Goal: Task Accomplishment & Management: Use online tool/utility

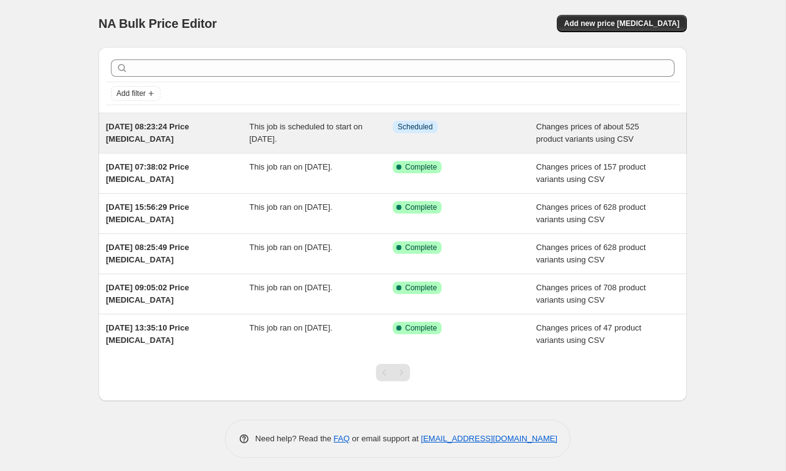
click at [491, 141] on div "Info Scheduled" at bounding box center [464, 133] width 144 height 25
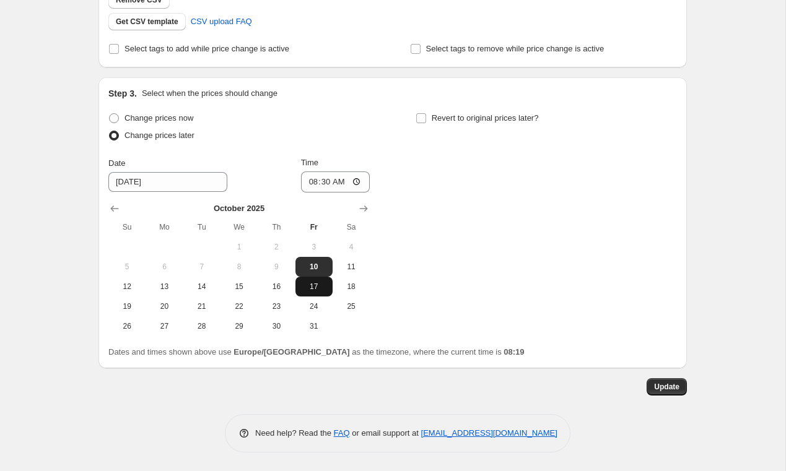
scroll to position [391, 0]
click at [155, 127] on label "Change prices later" at bounding box center [151, 135] width 86 height 17
click at [110, 131] on input "Change prices later" at bounding box center [109, 131] width 1 height 1
drag, startPoint x: 157, startPoint y: 118, endPoint x: 514, endPoint y: 218, distance: 371.0
click at [157, 118] on span "Change prices now" at bounding box center [158, 117] width 69 height 9
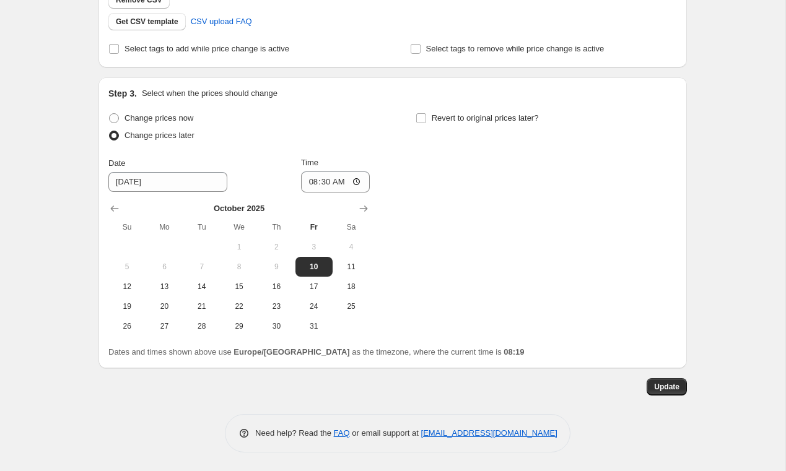
click at [110, 114] on input "Change prices now" at bounding box center [109, 113] width 1 height 1
radio input "true"
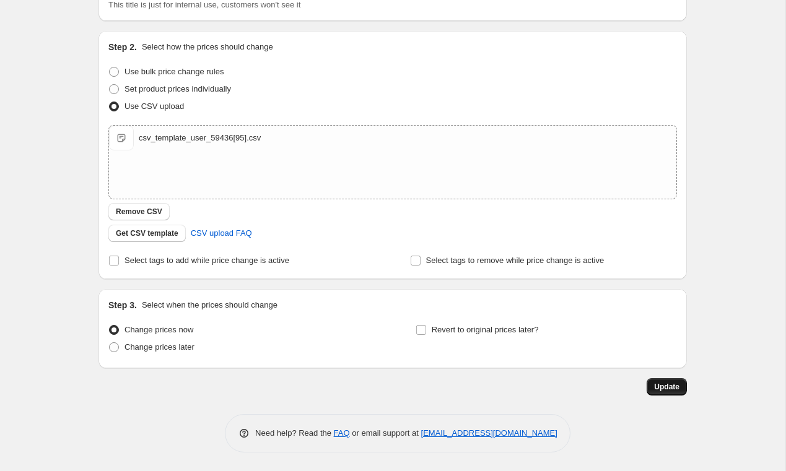
click at [664, 386] on span "Update" at bounding box center [666, 387] width 25 height 10
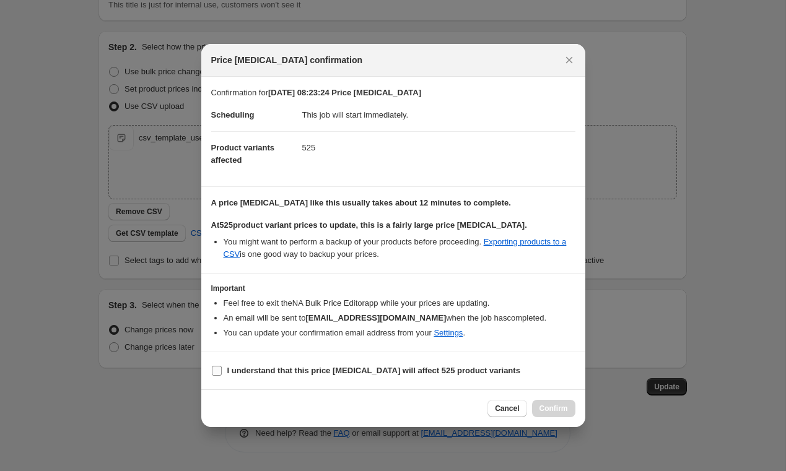
click at [214, 373] on input "I understand that this price change job will affect 525 product variants" at bounding box center [217, 371] width 10 height 10
checkbox input "true"
click at [556, 411] on span "Confirm" at bounding box center [553, 409] width 28 height 10
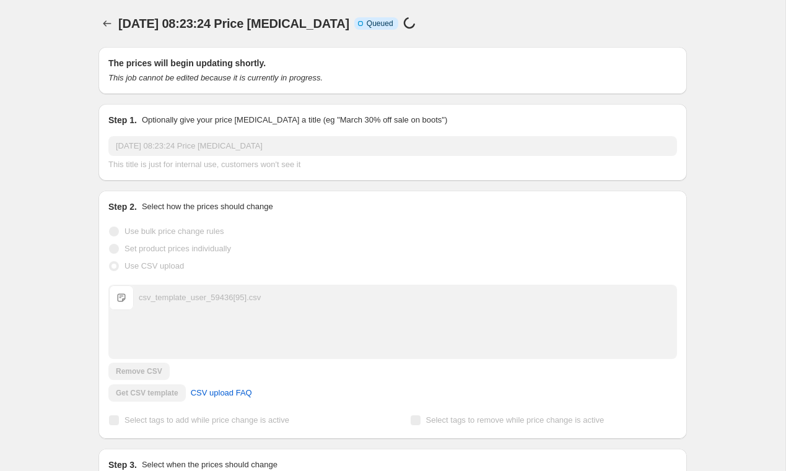
scroll to position [0, 0]
